Goal: Navigation & Orientation: Find specific page/section

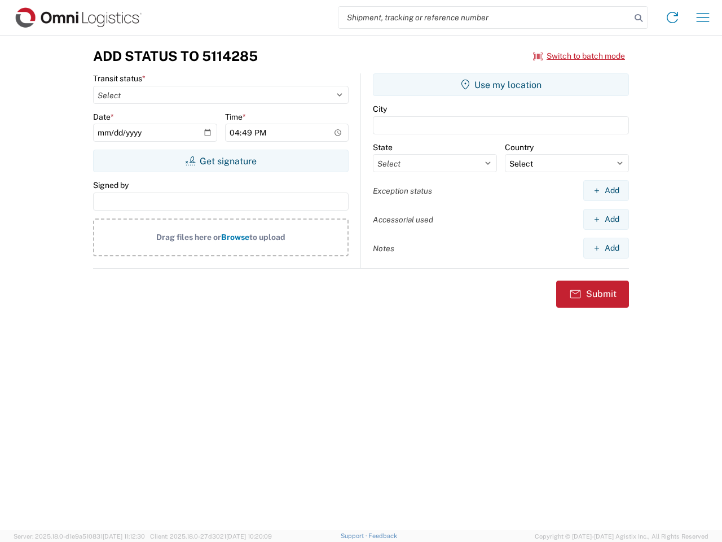
click at [485, 17] on input "search" at bounding box center [485, 17] width 292 height 21
click at [639, 18] on icon at bounding box center [639, 18] width 16 height 16
click at [673, 17] on icon at bounding box center [673, 17] width 18 height 18
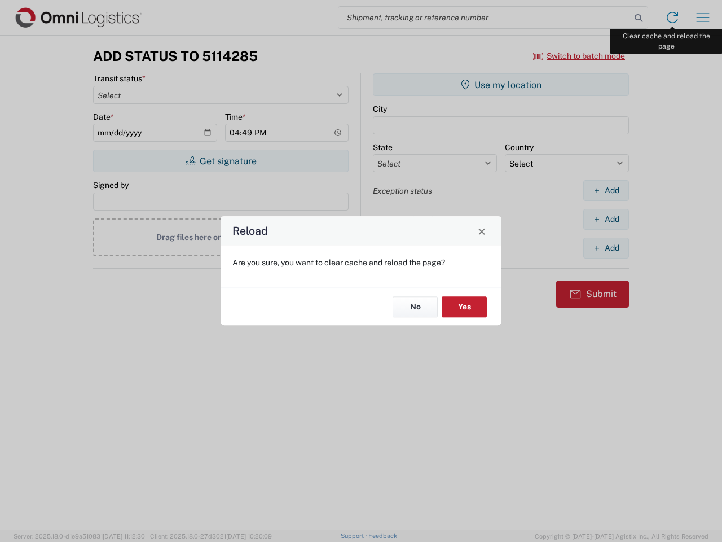
click at [703, 17] on div "Reload Are you sure, you want to clear cache and reload the page? No Yes" at bounding box center [361, 271] width 722 height 542
click at [580, 56] on div "Reload Are you sure, you want to clear cache and reload the page? No Yes" at bounding box center [361, 271] width 722 height 542
click at [221, 161] on div "Reload Are you sure, you want to clear cache and reload the page? No Yes" at bounding box center [361, 271] width 722 height 542
click at [501, 85] on div "Reload Are you sure, you want to clear cache and reload the page? No Yes" at bounding box center [361, 271] width 722 height 542
click at [606, 190] on div "Reload Are you sure, you want to clear cache and reload the page? No Yes" at bounding box center [361, 271] width 722 height 542
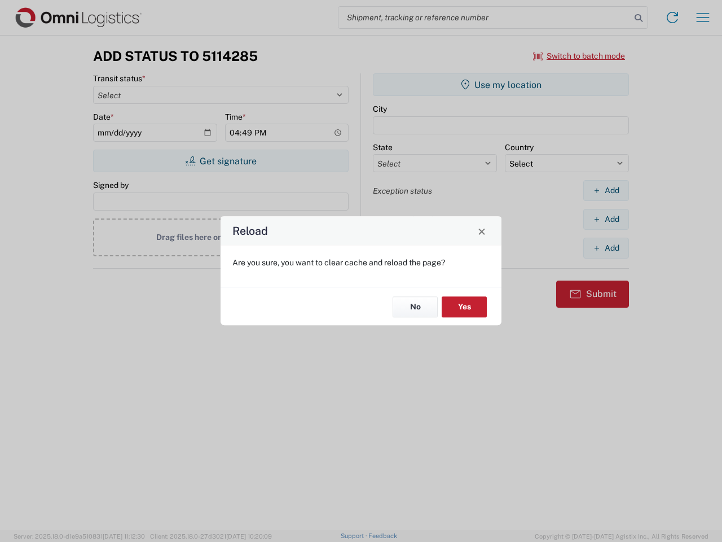
click at [606, 219] on div "Reload Are you sure, you want to clear cache and reload the page? No Yes" at bounding box center [361, 271] width 722 height 542
click at [606, 248] on div "Reload Are you sure, you want to clear cache and reload the page? No Yes" at bounding box center [361, 271] width 722 height 542
